Goal: Transaction & Acquisition: Purchase product/service

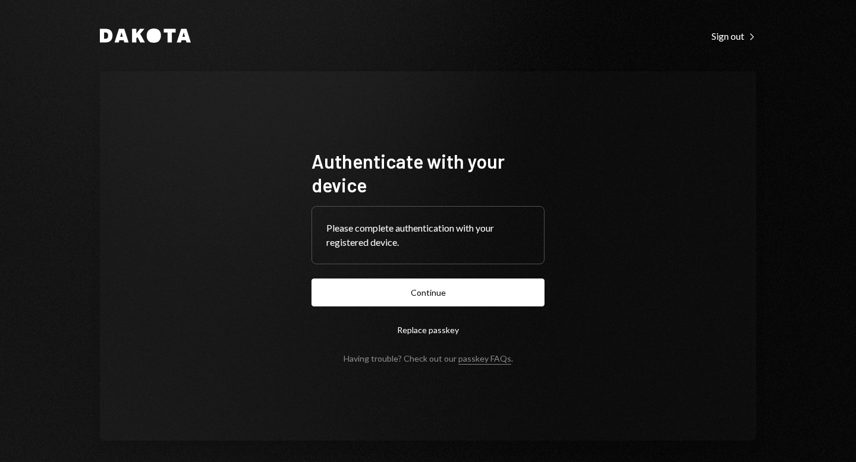
click at [416, 289] on button "Continue" at bounding box center [427, 293] width 233 height 28
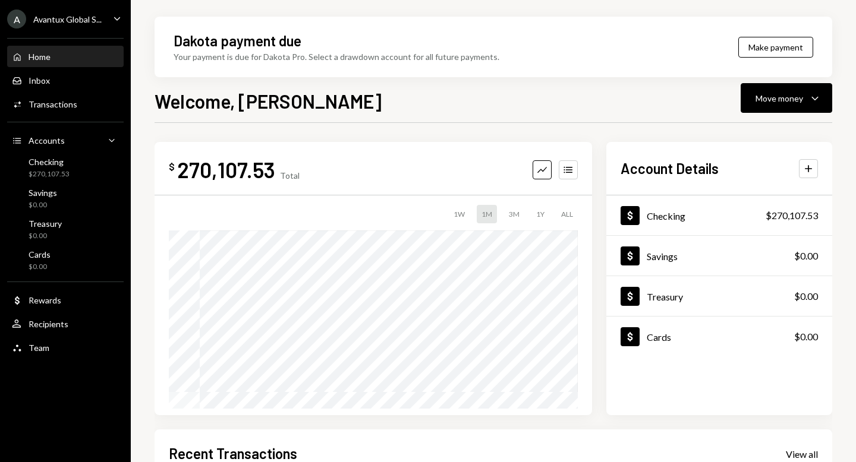
scroll to position [235, 0]
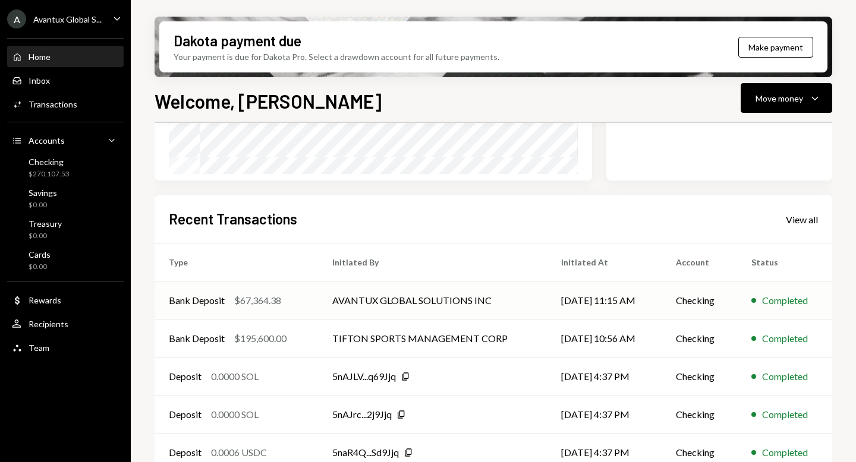
click at [444, 298] on td "AVANTUX GLOBAL SOLUTIONS INC" at bounding box center [432, 301] width 228 height 38
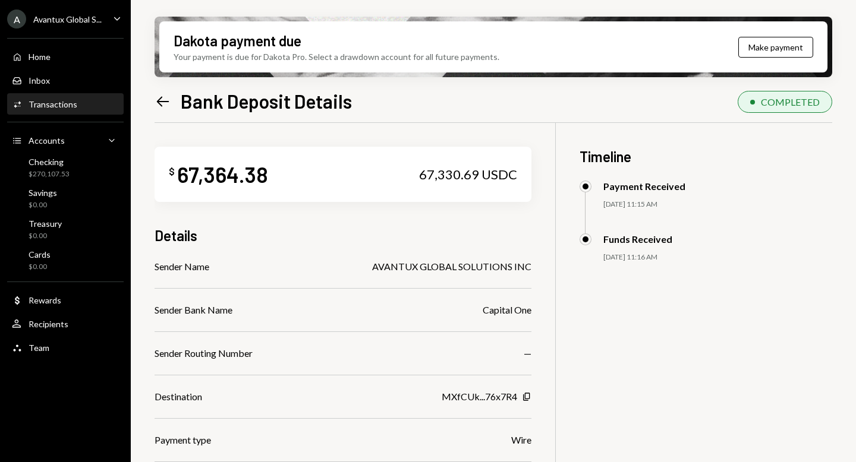
click at [166, 97] on icon "Left Arrow" at bounding box center [163, 101] width 17 height 17
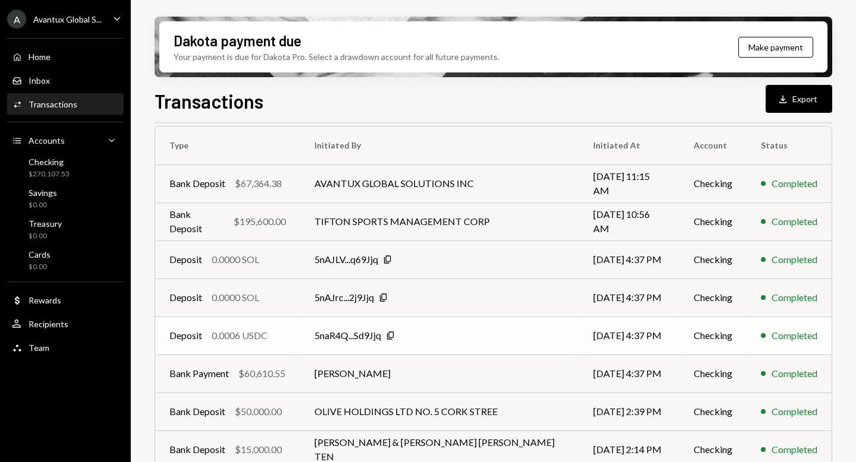
scroll to position [38, 0]
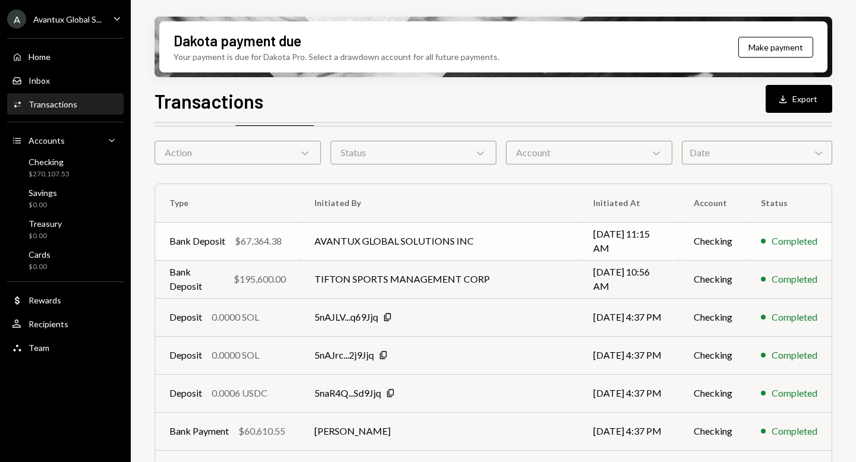
click at [347, 243] on td "AVANTUX GLOBAL SOLUTIONS INC" at bounding box center [439, 241] width 279 height 38
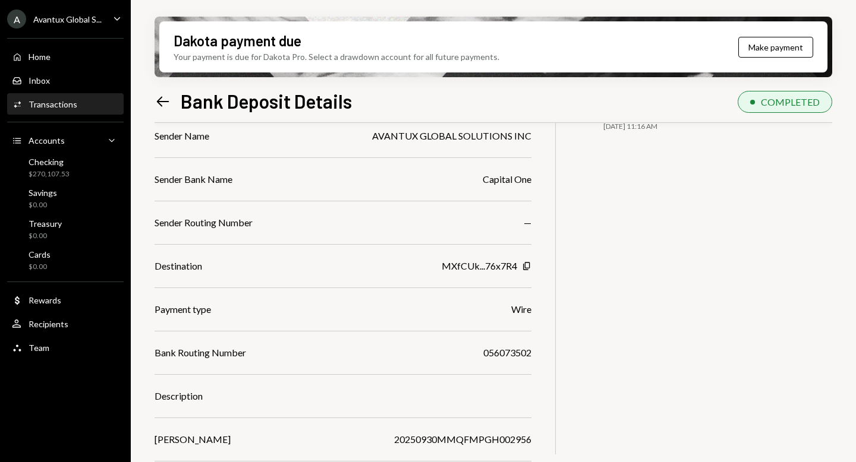
scroll to position [137, 0]
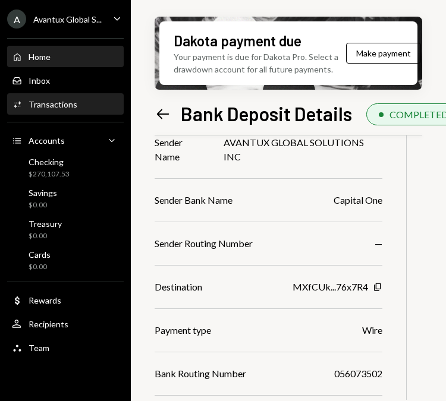
click at [46, 58] on div "Home" at bounding box center [40, 57] width 22 height 10
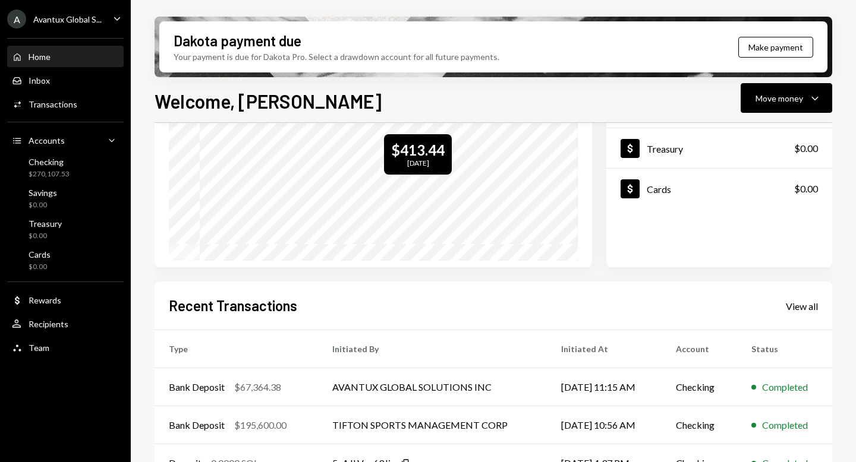
scroll to position [224, 0]
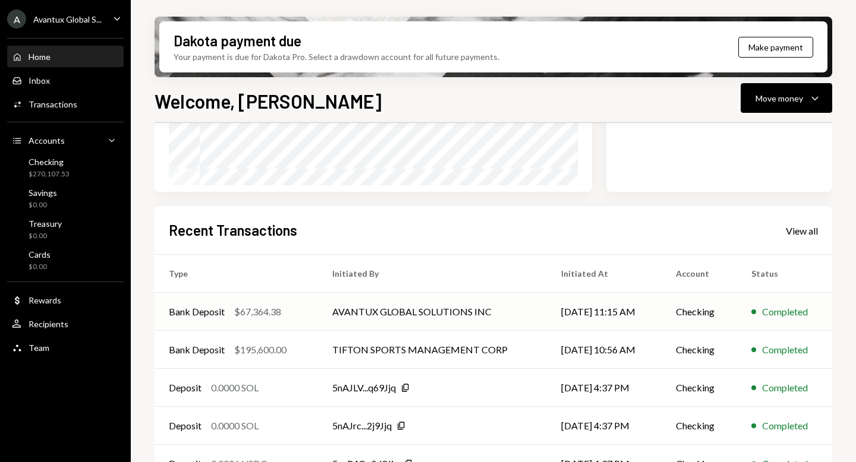
click at [414, 320] on td "AVANTUX GLOBAL SOLUTIONS INC" at bounding box center [432, 312] width 228 height 38
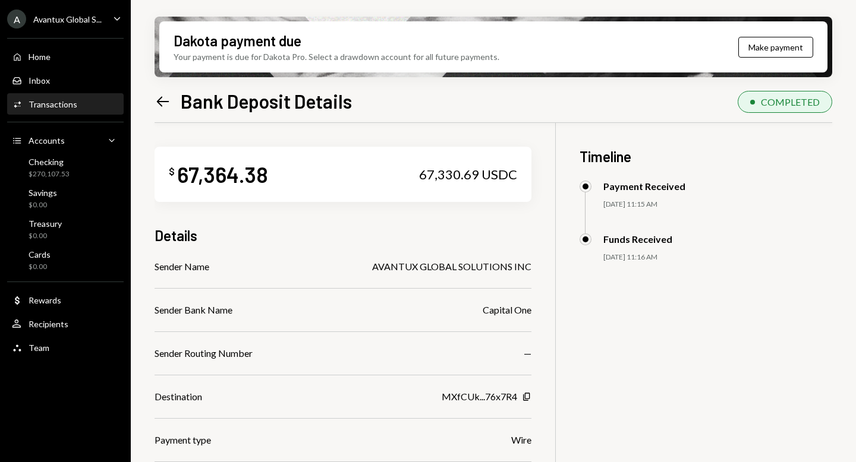
scroll to position [2, 0]
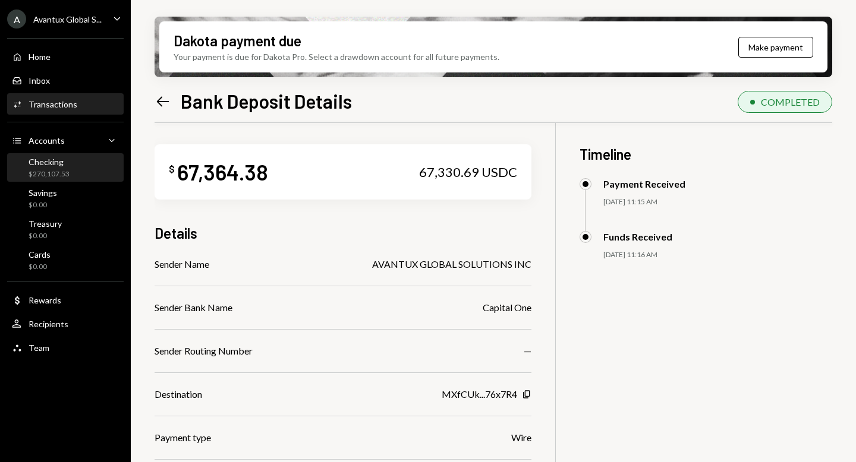
click at [58, 164] on div "Checking" at bounding box center [49, 162] width 41 height 10
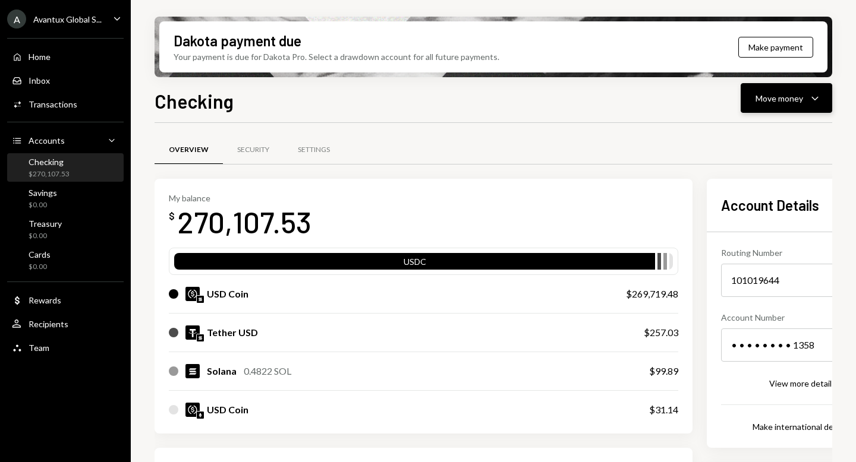
click at [792, 100] on div "Move money" at bounding box center [780, 98] width 48 height 12
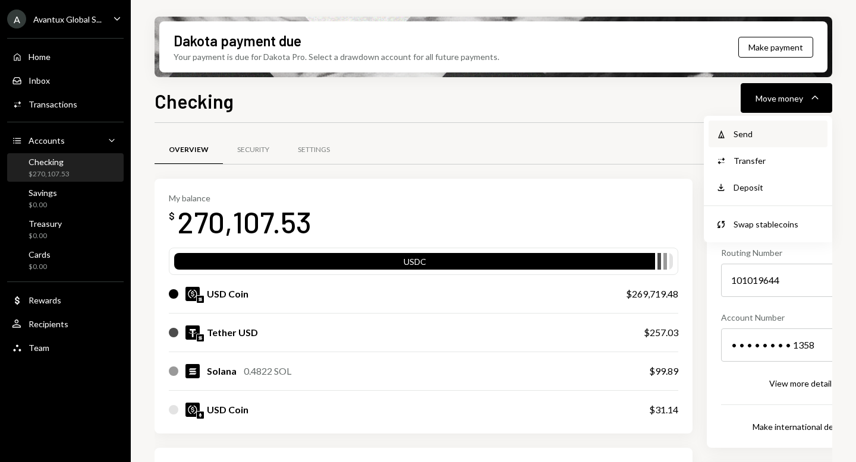
click at [765, 131] on div "Send" at bounding box center [777, 134] width 87 height 12
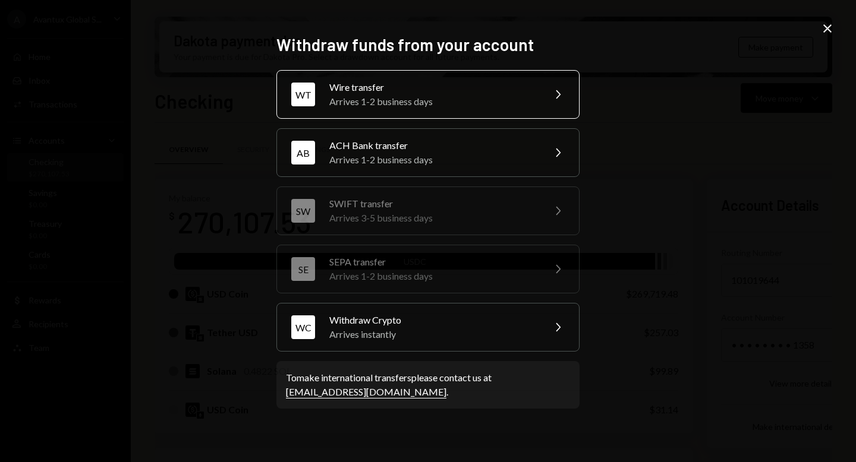
click at [422, 87] on div "Wire transfer" at bounding box center [432, 87] width 207 height 14
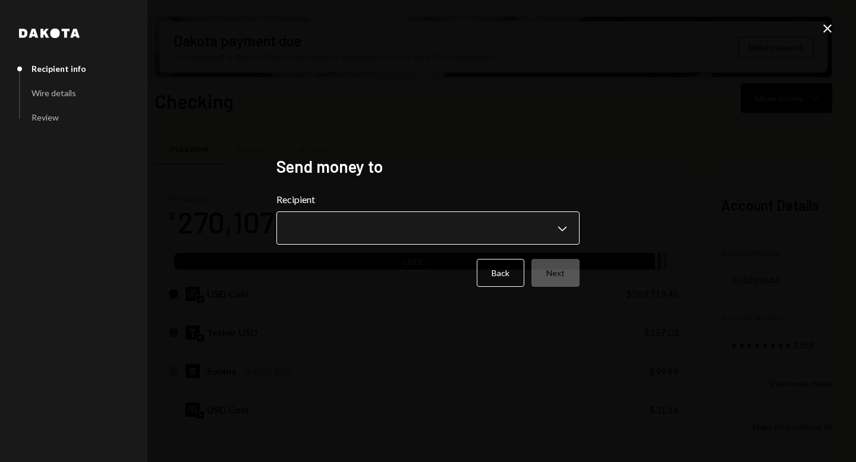
click at [565, 228] on body "A Avantux Global S... Caret Down Home Home Inbox Inbox Activities Transactions …" at bounding box center [428, 231] width 856 height 462
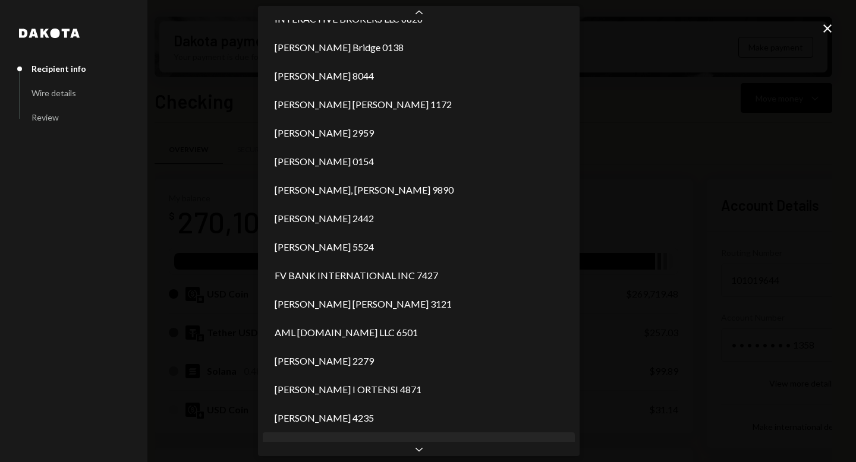
scroll to position [762, 0]
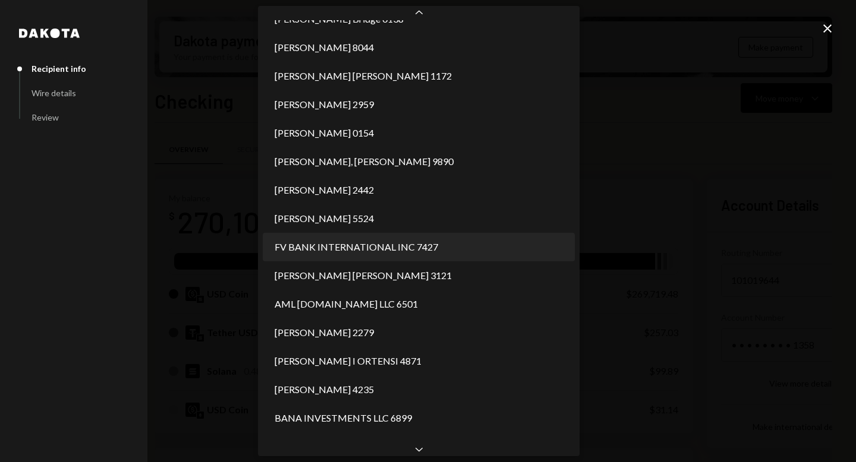
select select "**********"
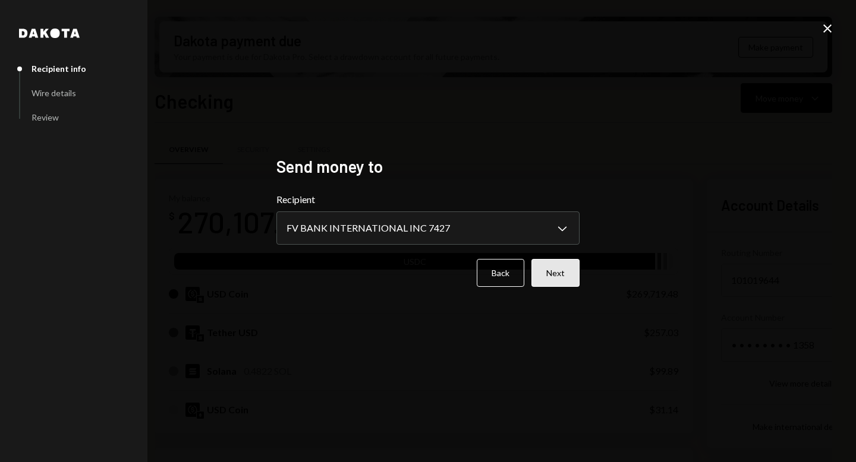
click at [539, 270] on button "Next" at bounding box center [555, 273] width 48 height 28
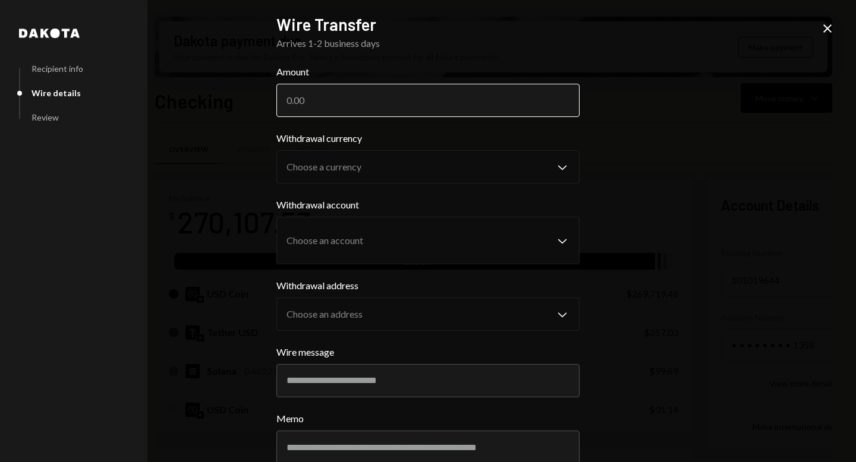
click at [343, 114] on input "Amount" at bounding box center [427, 100] width 303 height 33
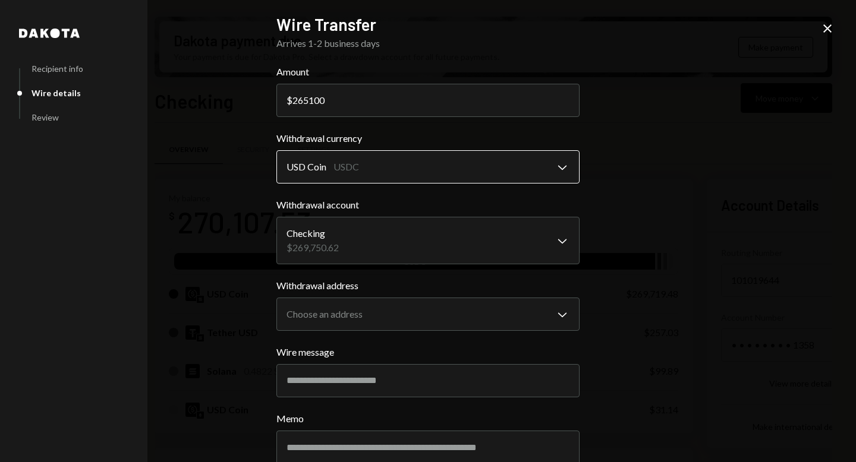
type input "265100"
click at [460, 172] on body "A Avantux Global S... Caret Down Home Home Inbox Inbox Activities Transactions …" at bounding box center [428, 231] width 856 height 462
click at [444, 244] on body "A Avantux Global S... Caret Down Home Home Inbox Inbox Activities Transactions …" at bounding box center [428, 231] width 856 height 462
click at [530, 321] on body "A Avantux Global S... Caret Down Home Home Inbox Inbox Activities Transactions …" at bounding box center [428, 231] width 856 height 462
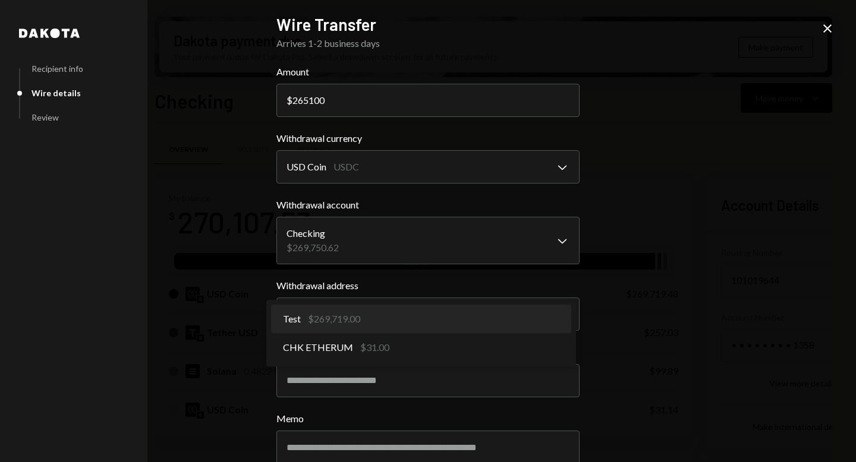
select select "**********"
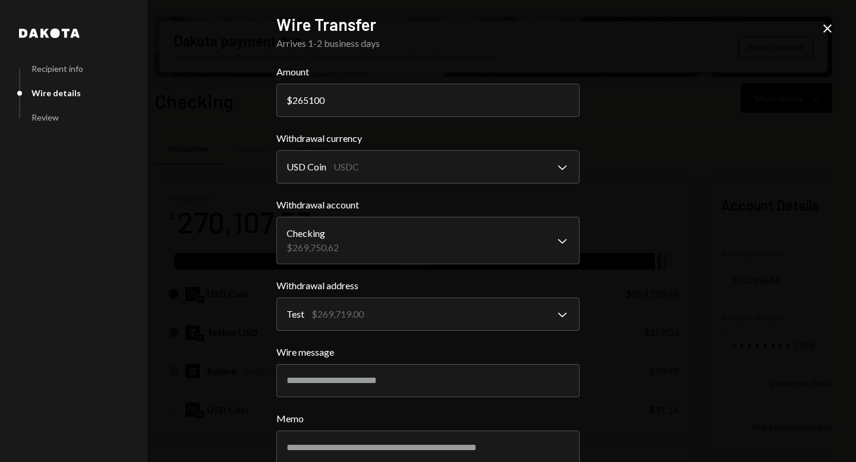
click at [668, 314] on div "**********" at bounding box center [428, 231] width 856 height 462
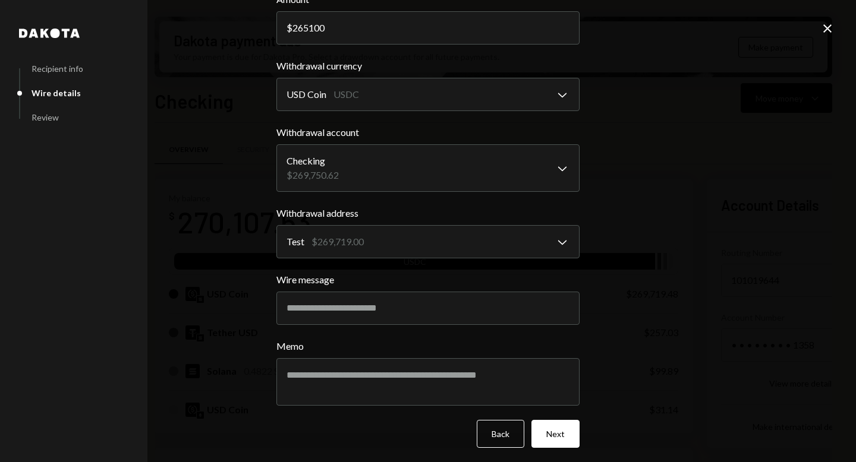
scroll to position [77, 0]
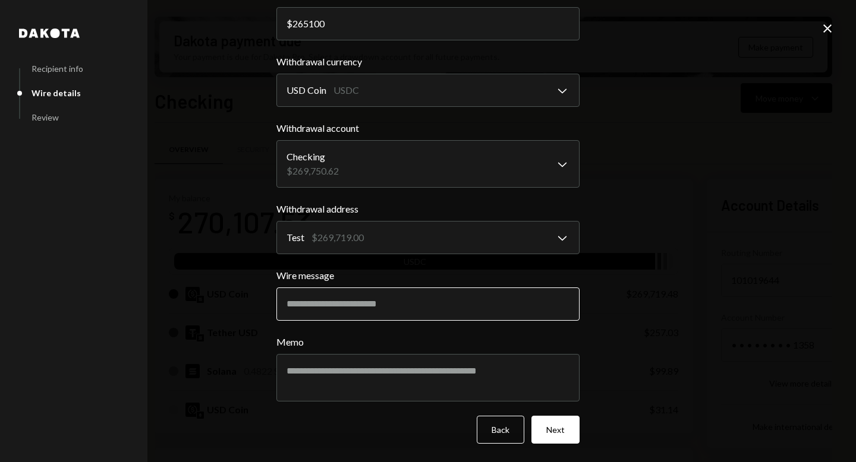
click at [447, 304] on input "Wire message" at bounding box center [427, 304] width 303 height 33
type input "**********"
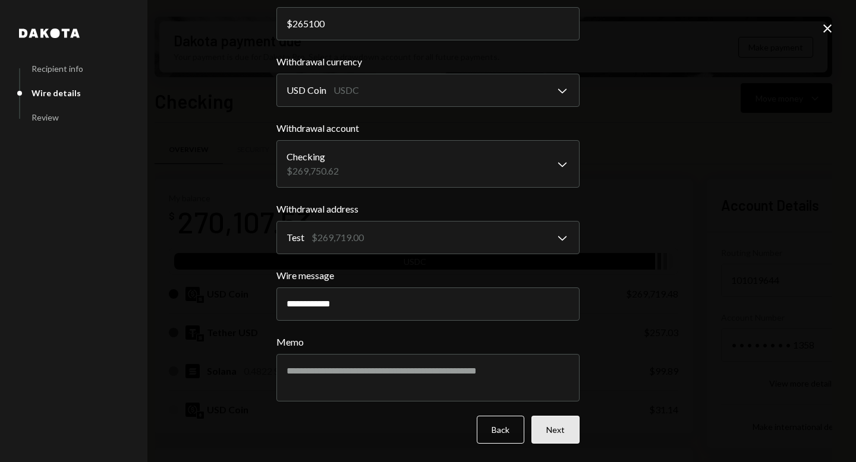
click at [565, 428] on button "Next" at bounding box center [555, 430] width 48 height 28
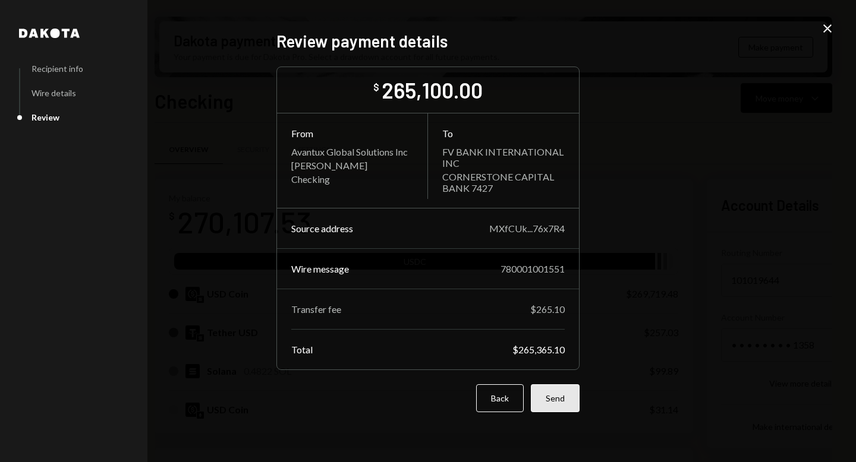
click at [564, 404] on button "Send" at bounding box center [555, 399] width 49 height 28
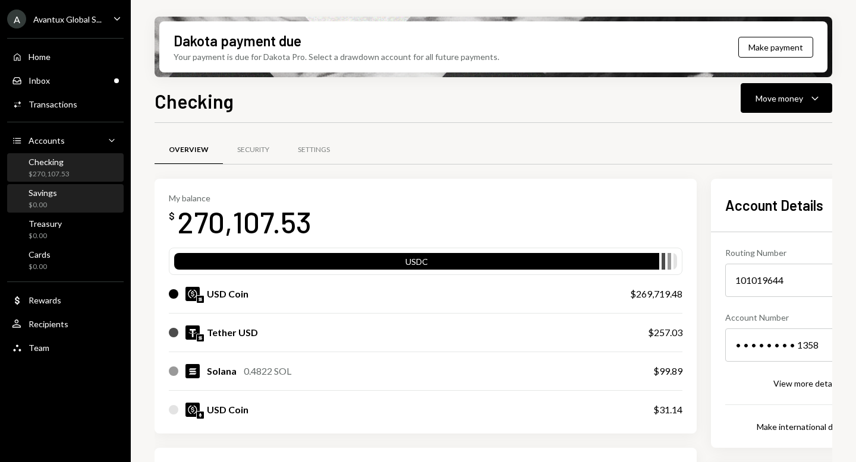
click at [82, 191] on div "Savings $0.00" at bounding box center [65, 199] width 107 height 23
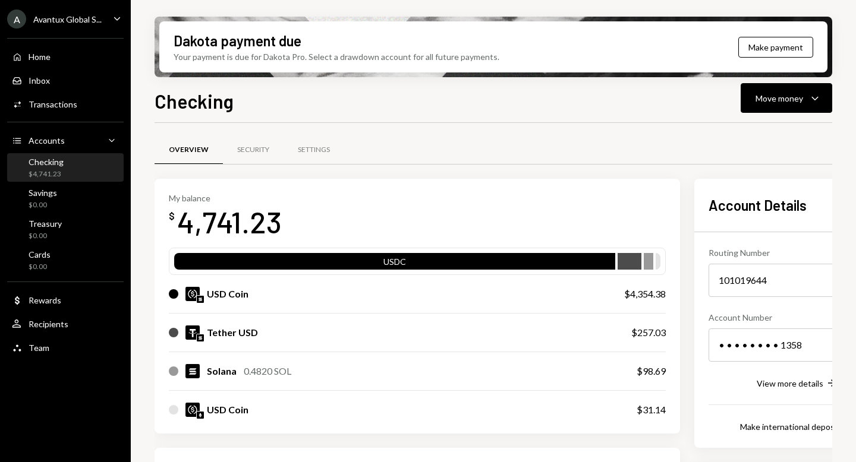
click at [51, 238] on div "$0.00" at bounding box center [45, 236] width 33 height 10
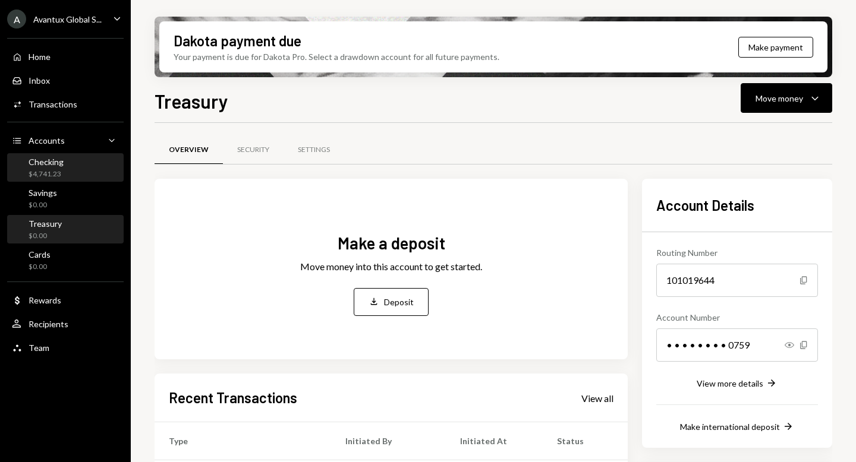
click at [55, 176] on div "$4,741.23" at bounding box center [46, 174] width 35 height 10
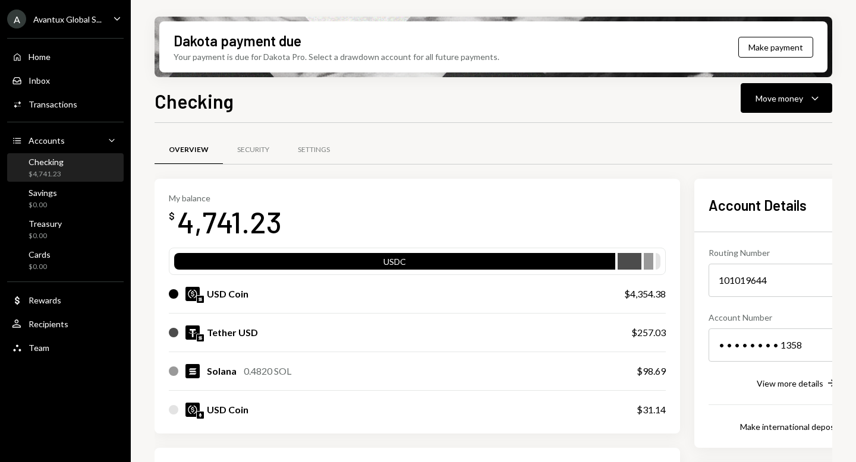
click at [81, 18] on div "Avantux Global S..." at bounding box center [67, 19] width 68 height 10
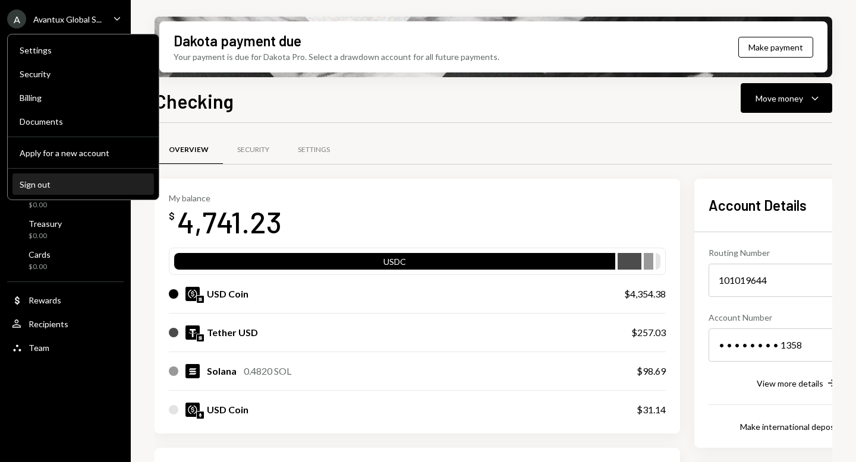
click at [61, 185] on div "Sign out" at bounding box center [83, 185] width 127 height 10
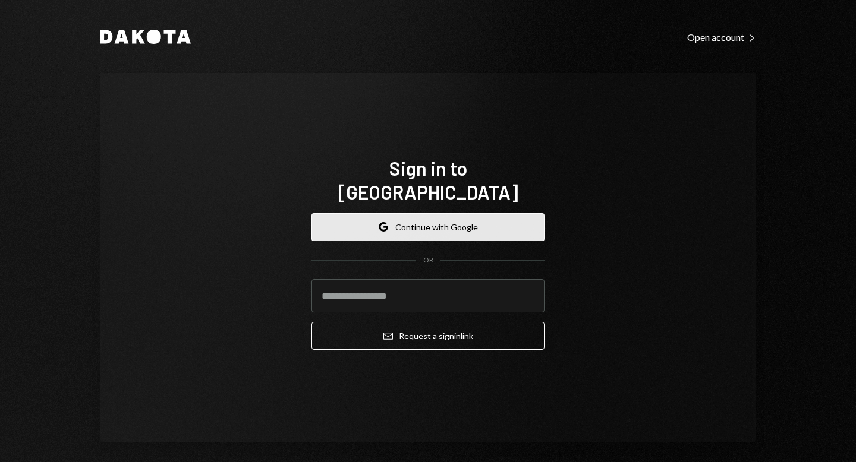
click at [401, 225] on button "Google Continue with Google" at bounding box center [427, 227] width 233 height 28
